Goal: Check status: Check status

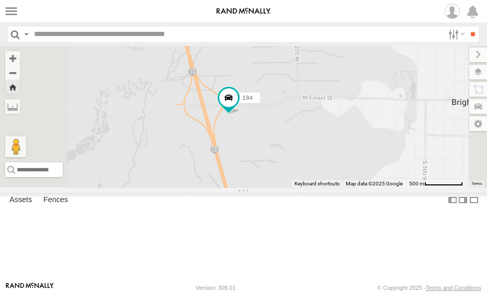
click at [0, 0] on span at bounding box center [0, 0] width 0 height 0
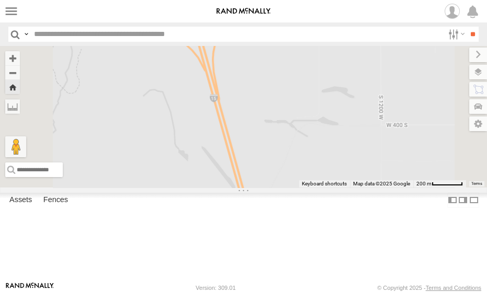
drag, startPoint x: 315, startPoint y: 191, endPoint x: 368, endPoint y: 113, distance: 94.4
click at [368, 113] on div "194" at bounding box center [243, 117] width 487 height 142
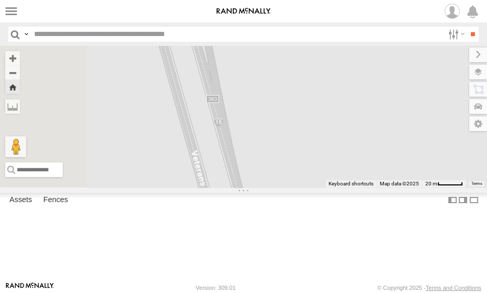
drag, startPoint x: 368, startPoint y: 140, endPoint x: 324, endPoint y: 179, distance: 58.5
click at [324, 179] on div "194" at bounding box center [243, 117] width 487 height 142
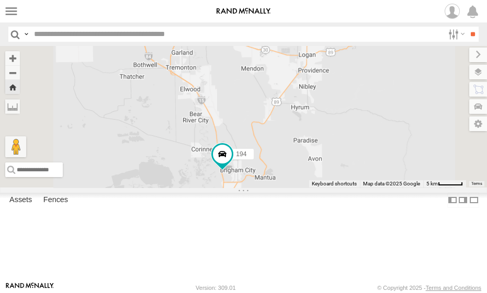
drag, startPoint x: 368, startPoint y: 171, endPoint x: 321, endPoint y: 186, distance: 49.6
click at [321, 186] on div "194" at bounding box center [243, 117] width 487 height 142
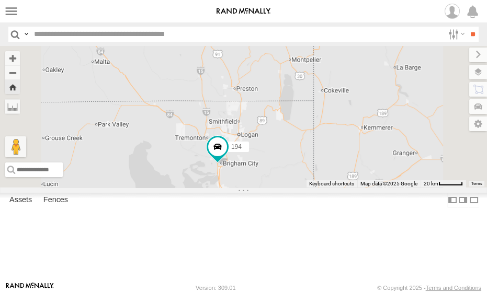
click at [0, 0] on span at bounding box center [0, 0] width 0 height 0
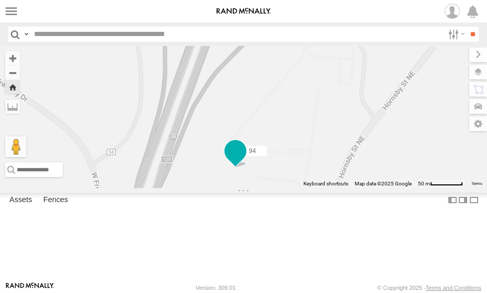
drag, startPoint x: 375, startPoint y: 178, endPoint x: 358, endPoint y: 208, distance: 34.2
click at [356, 188] on div "94" at bounding box center [243, 117] width 487 height 142
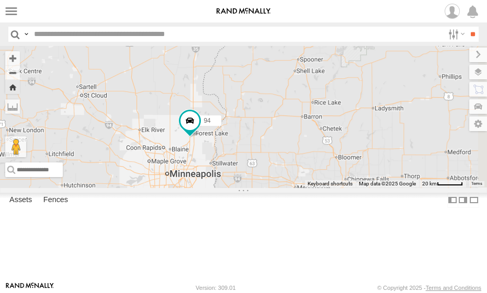
drag, startPoint x: 373, startPoint y: 229, endPoint x: 296, endPoint y: 173, distance: 95.4
click at [296, 173] on div "94" at bounding box center [243, 117] width 487 height 142
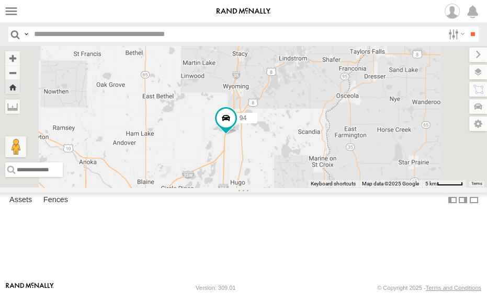
drag, startPoint x: 300, startPoint y: 163, endPoint x: 379, endPoint y: 204, distance: 88.4
click at [379, 188] on div "94" at bounding box center [243, 117] width 487 height 142
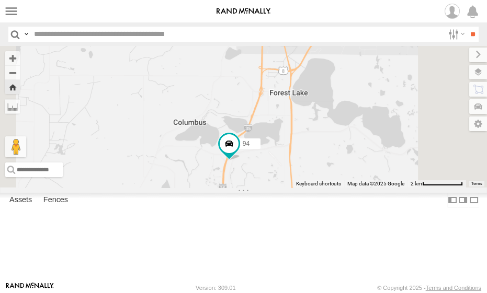
drag, startPoint x: 343, startPoint y: 190, endPoint x: 388, endPoint y: 219, distance: 52.9
click at [388, 188] on div "94" at bounding box center [243, 117] width 487 height 142
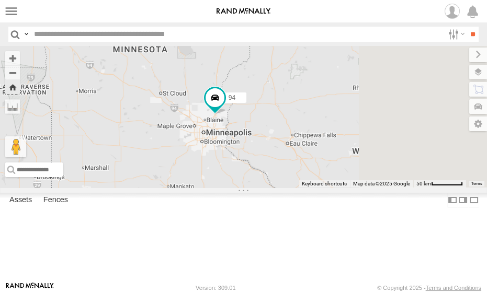
drag, startPoint x: 384, startPoint y: 242, endPoint x: 341, endPoint y: 179, distance: 77.1
click at [341, 179] on div "94" at bounding box center [243, 117] width 487 height 142
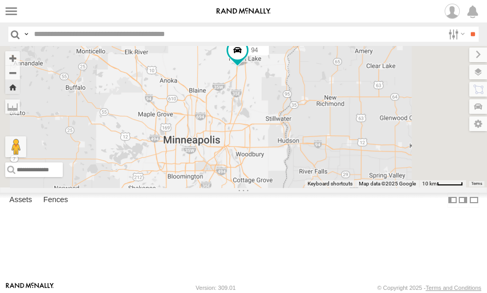
drag, startPoint x: 349, startPoint y: 146, endPoint x: 365, endPoint y: 141, distance: 16.9
click at [365, 141] on div "94" at bounding box center [243, 117] width 487 height 142
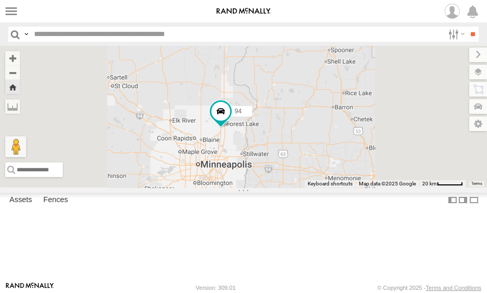
drag, startPoint x: 374, startPoint y: 163, endPoint x: 362, endPoint y: 191, distance: 30.7
click at [362, 188] on div "94" at bounding box center [243, 117] width 487 height 142
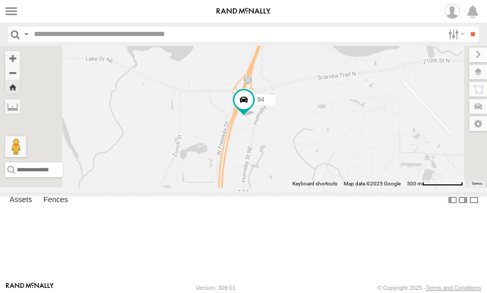
scroll to position [426, 0]
click at [0, 0] on span at bounding box center [0, 0] width 0 height 0
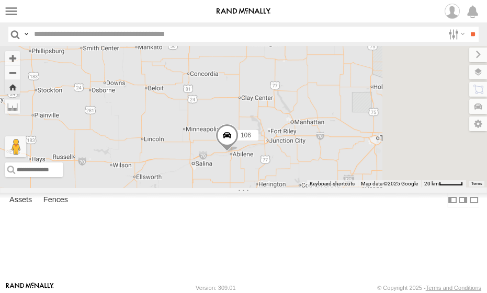
drag, startPoint x: 444, startPoint y: 265, endPoint x: 377, endPoint y: 214, distance: 84.3
click at [377, 188] on div "106" at bounding box center [243, 117] width 487 height 142
click at [0, 0] on link "Rand ELD" at bounding box center [0, 0] width 0 height 0
